Goal: Find specific page/section

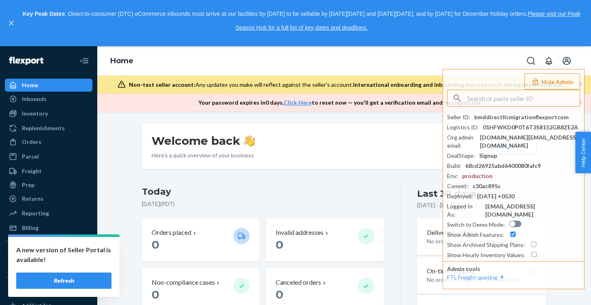
scroll to position [1, 0]
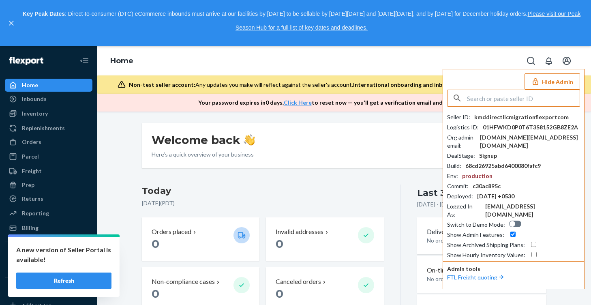
click at [485, 95] on input "text" at bounding box center [523, 98] width 113 height 16
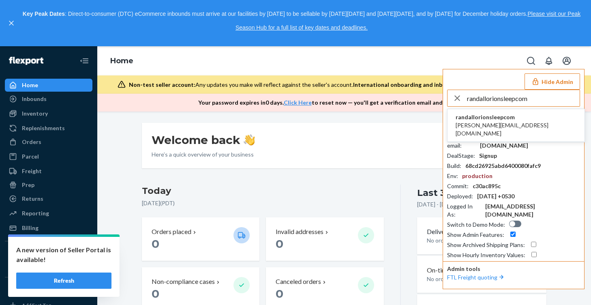
type input "randallorionsleepcom"
click at [490, 118] on span "randallorionsleepcom" at bounding box center [516, 117] width 121 height 8
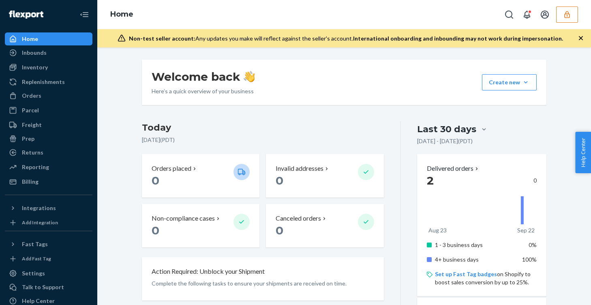
click at [566, 14] on icon "button" at bounding box center [567, 14] width 5 height 7
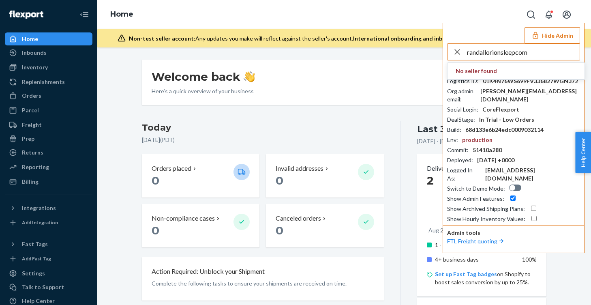
type input "randallorionsleepcom"
